Goal: Find specific page/section: Find specific page/section

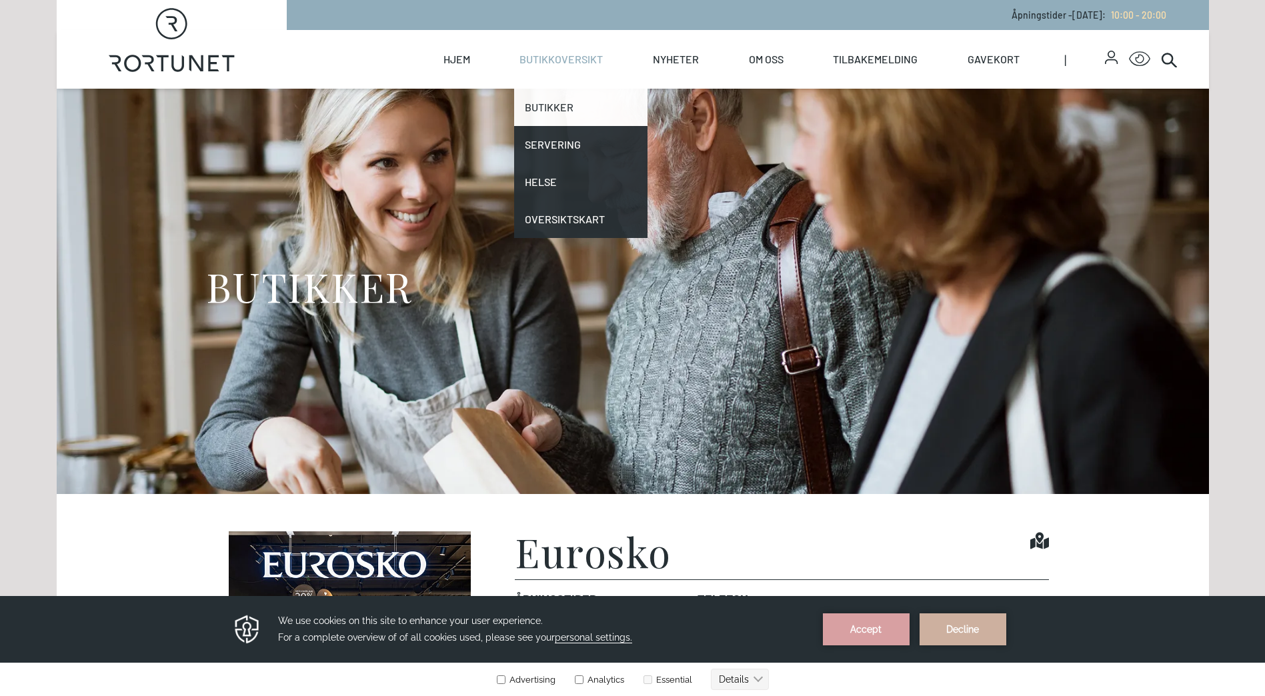
click at [556, 107] on link "Butikker" at bounding box center [580, 107] width 133 height 37
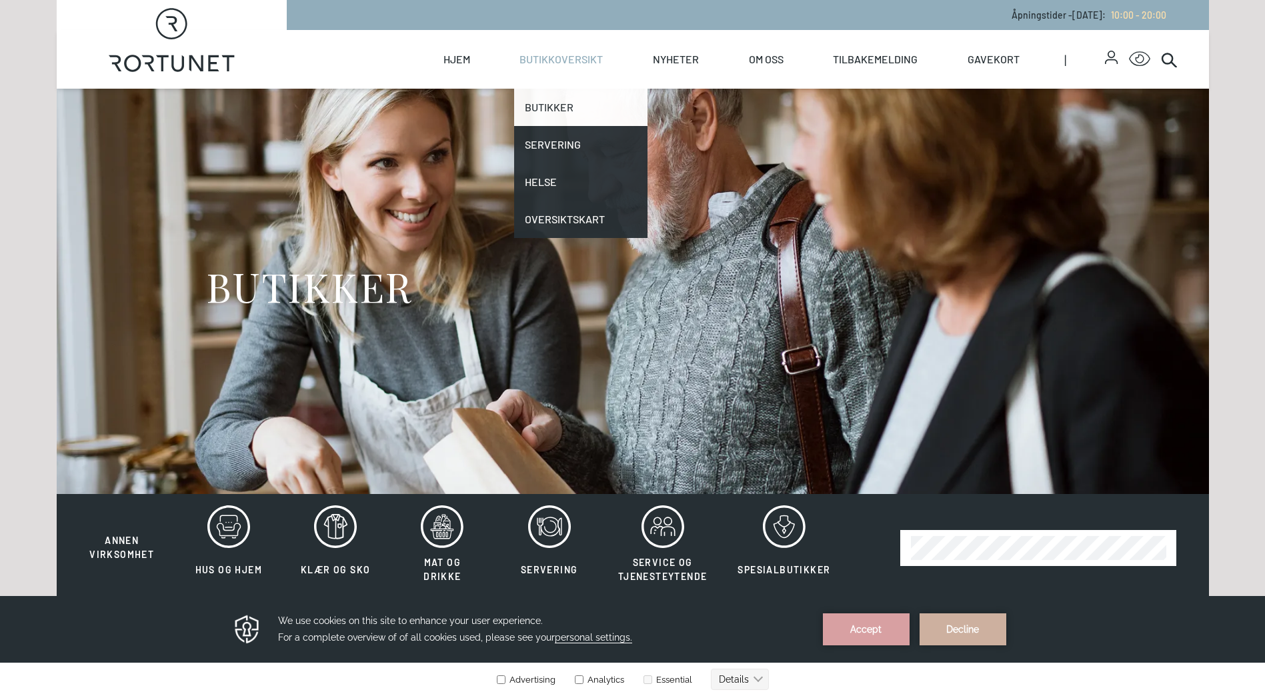
click at [556, 107] on link "Butikker" at bounding box center [580, 107] width 133 height 37
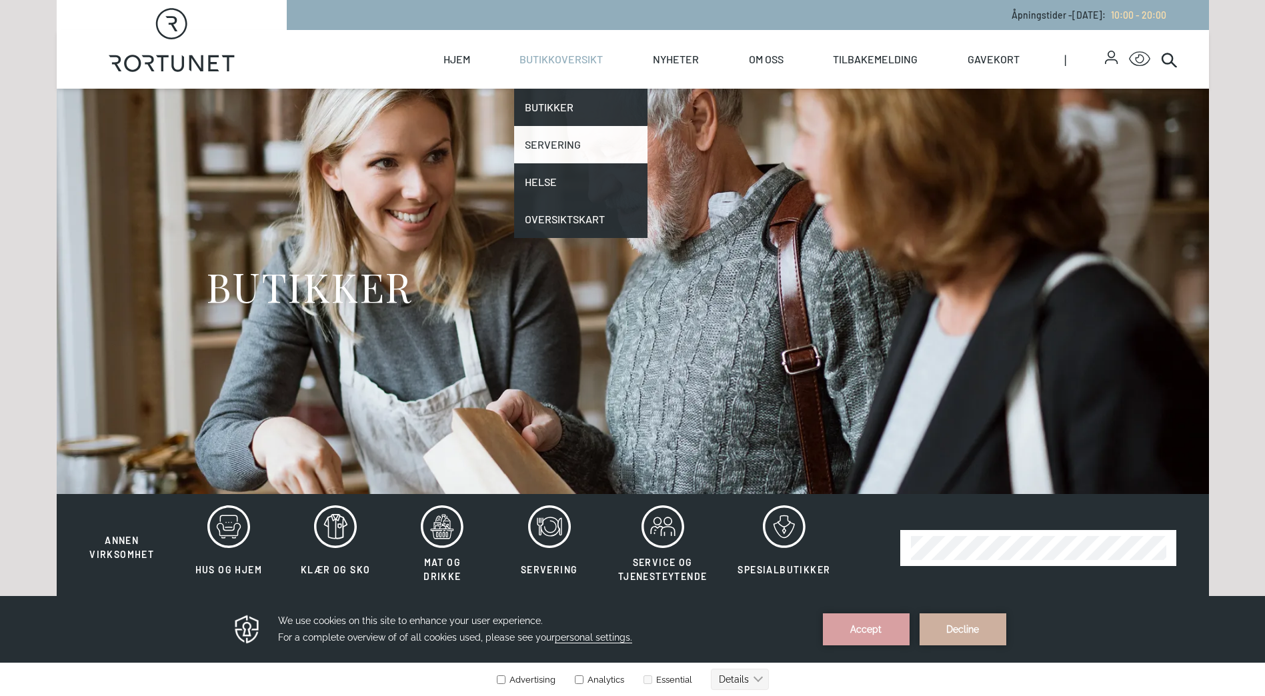
scroll to position [333, 0]
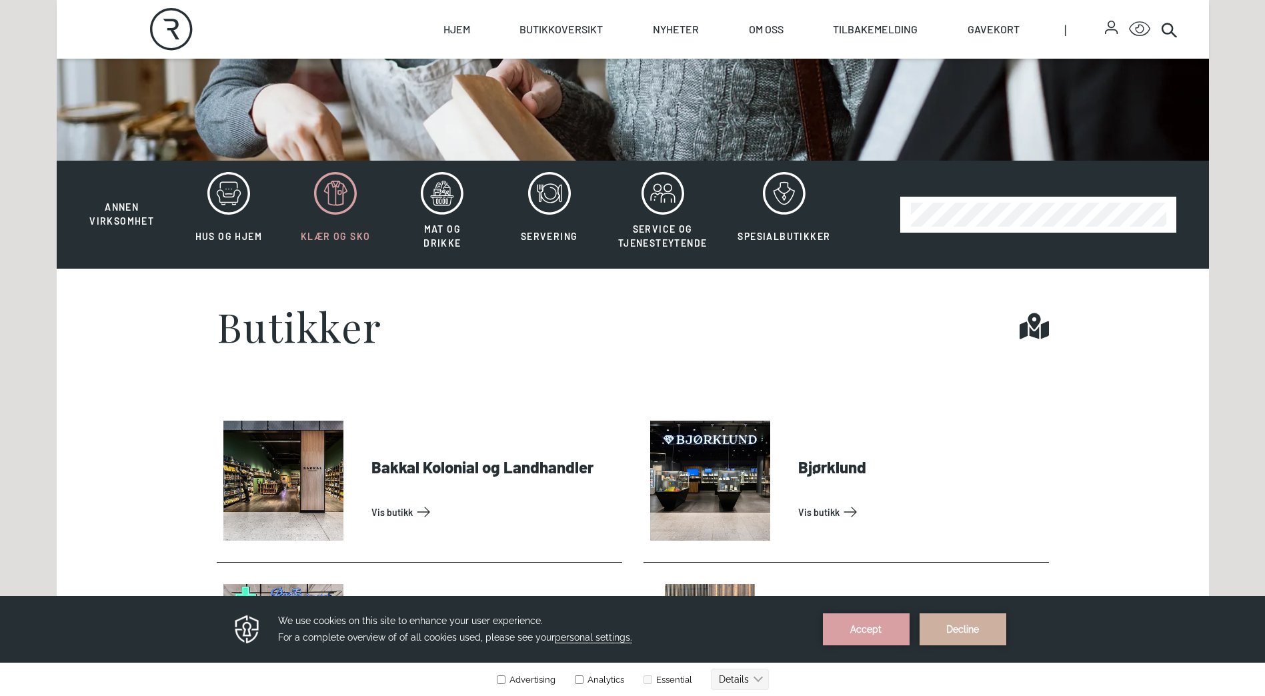
click at [339, 196] on icon at bounding box center [335, 193] width 43 height 43
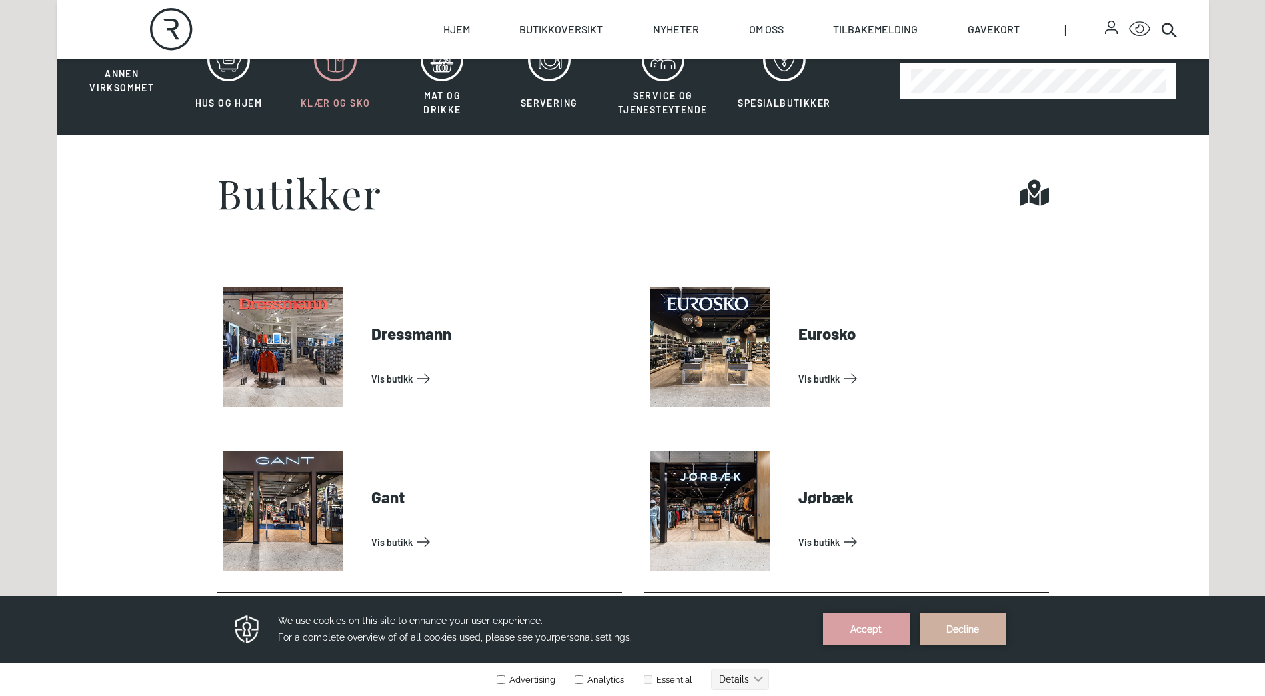
scroll to position [533, 0]
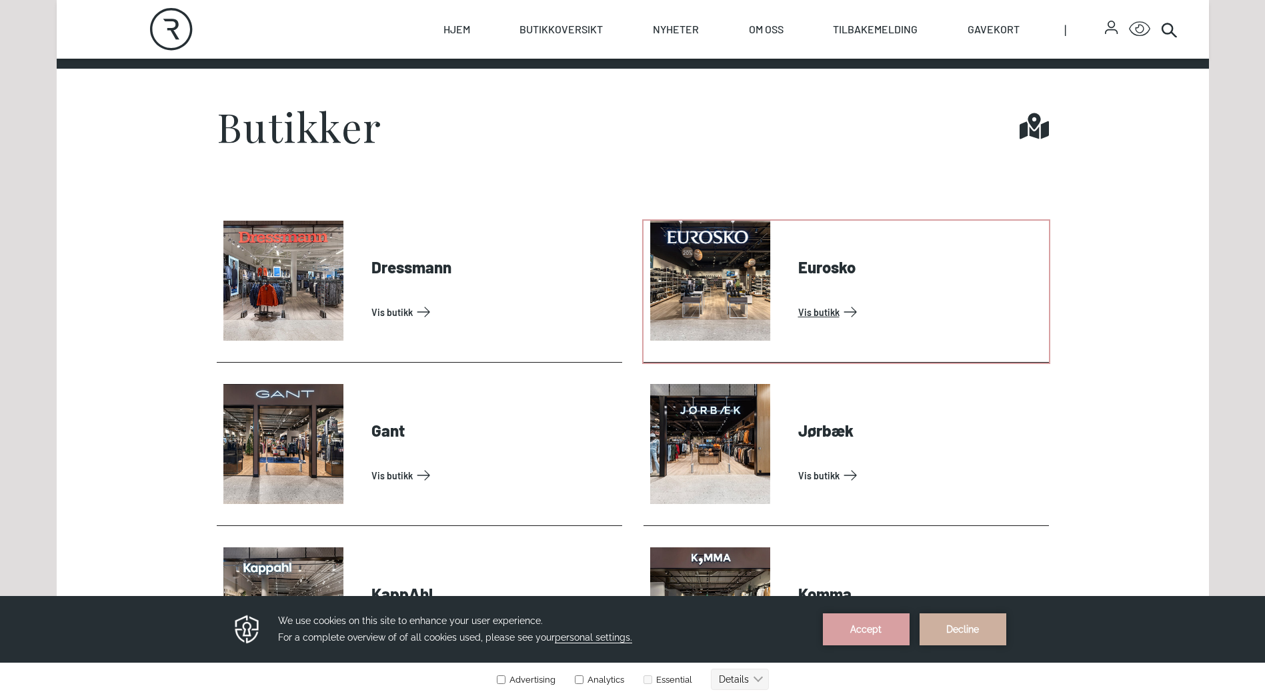
click at [816, 311] on link "Vis butikk" at bounding box center [920, 311] width 245 height 21
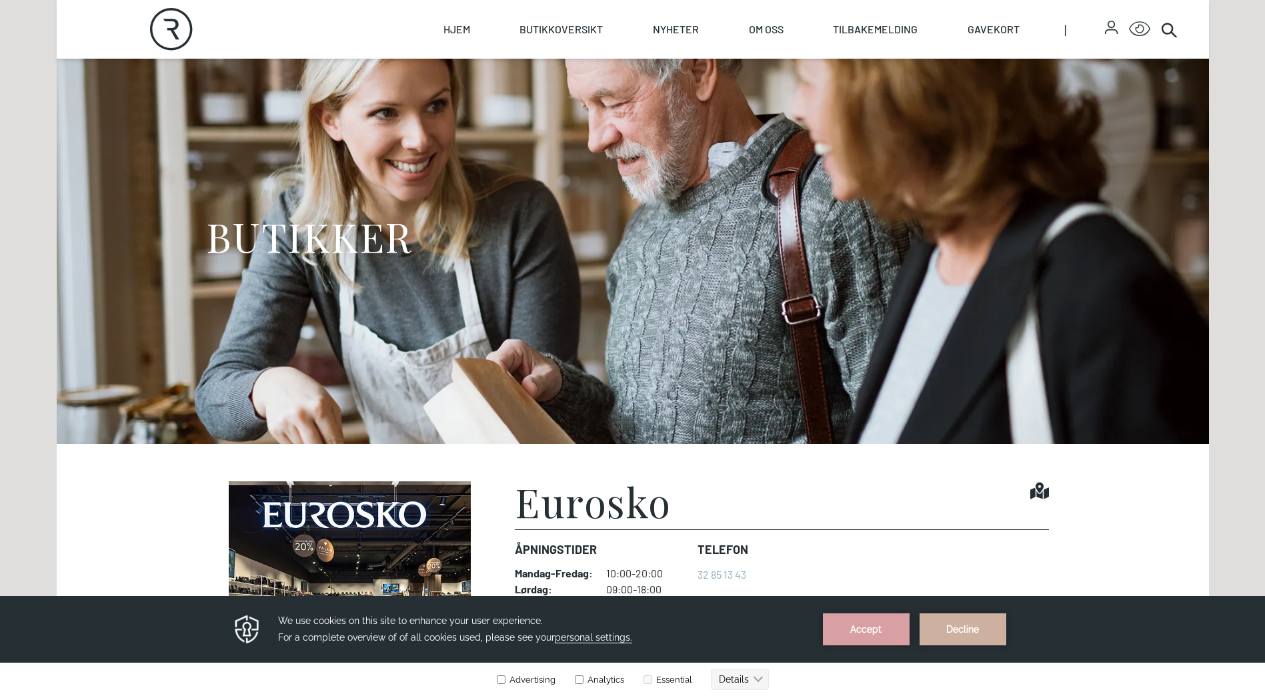
scroll to position [250, 0]
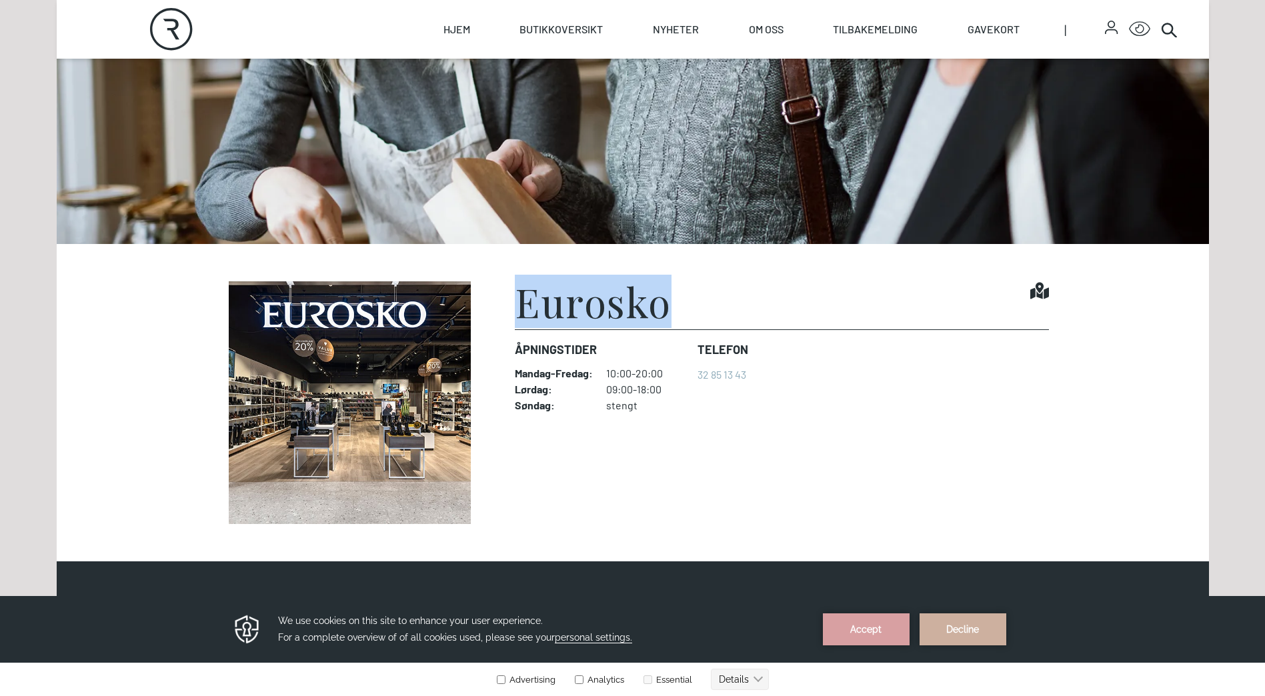
drag, startPoint x: 510, startPoint y: 311, endPoint x: 677, endPoint y: 302, distance: 166.9
click at [677, 302] on figure "Eurosko Find it! Åpningstider Mandag - Fredag : 10:00-20:00 Lørdag : 09:00-18:0…" at bounding box center [633, 402] width 832 height 243
drag, startPoint x: 677, startPoint y: 302, endPoint x: 623, endPoint y: 305, distance: 54.1
